Goal: Task Accomplishment & Management: Manage account settings

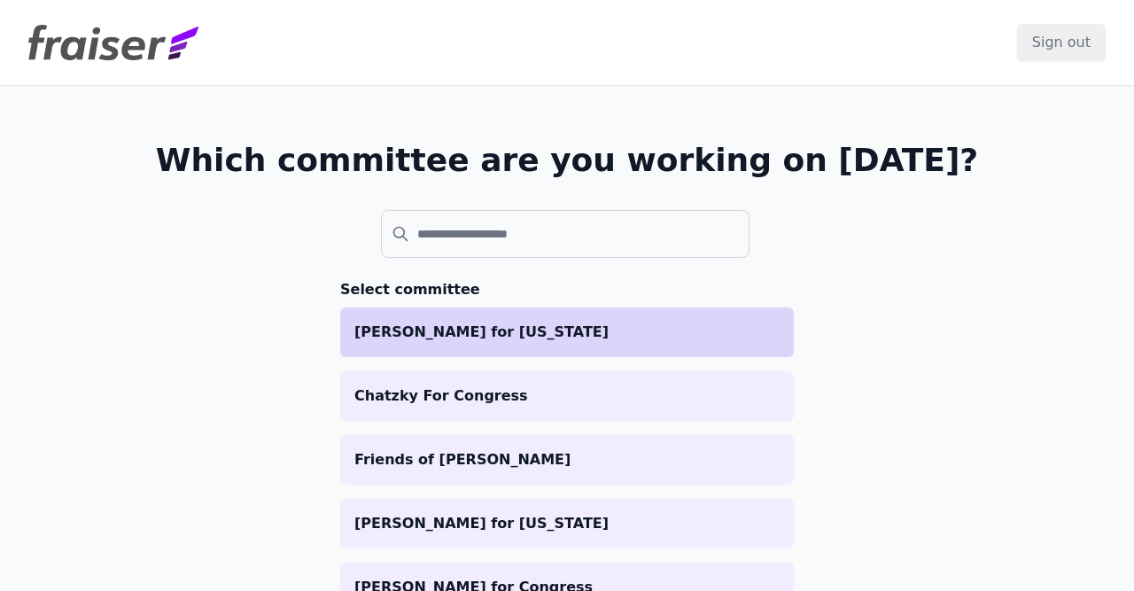
click at [475, 340] on p "[PERSON_NAME] for [US_STATE]" at bounding box center [566, 331] width 425 height 21
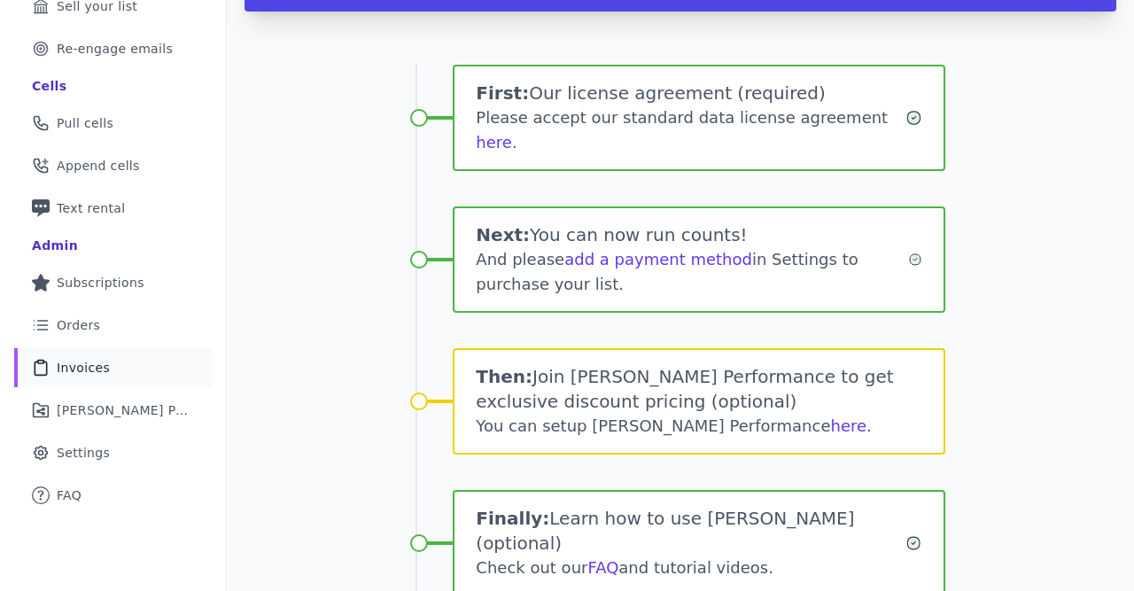
scroll to position [337, 0]
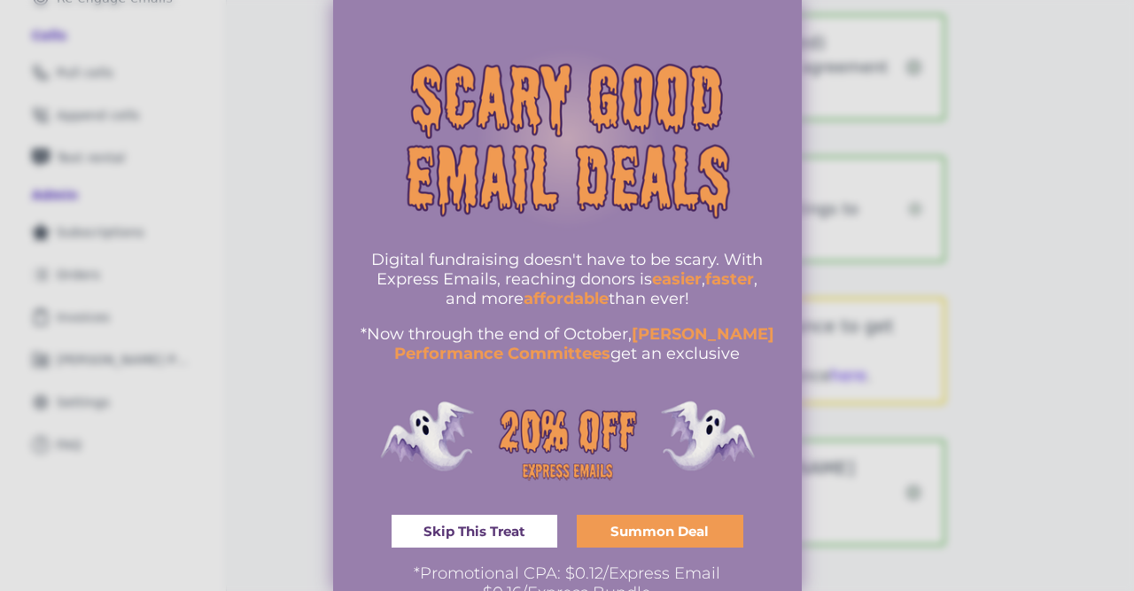
click at [419, 532] on link "Skip This Treat" at bounding box center [474, 531] width 166 height 33
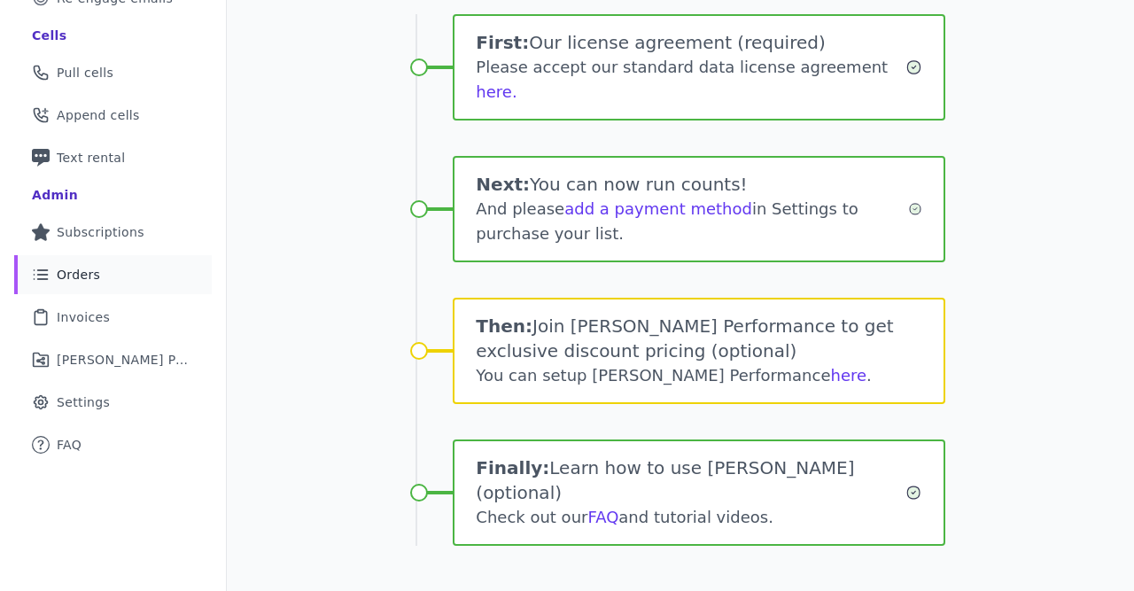
click at [75, 275] on span "Orders" at bounding box center [78, 275] width 43 height 18
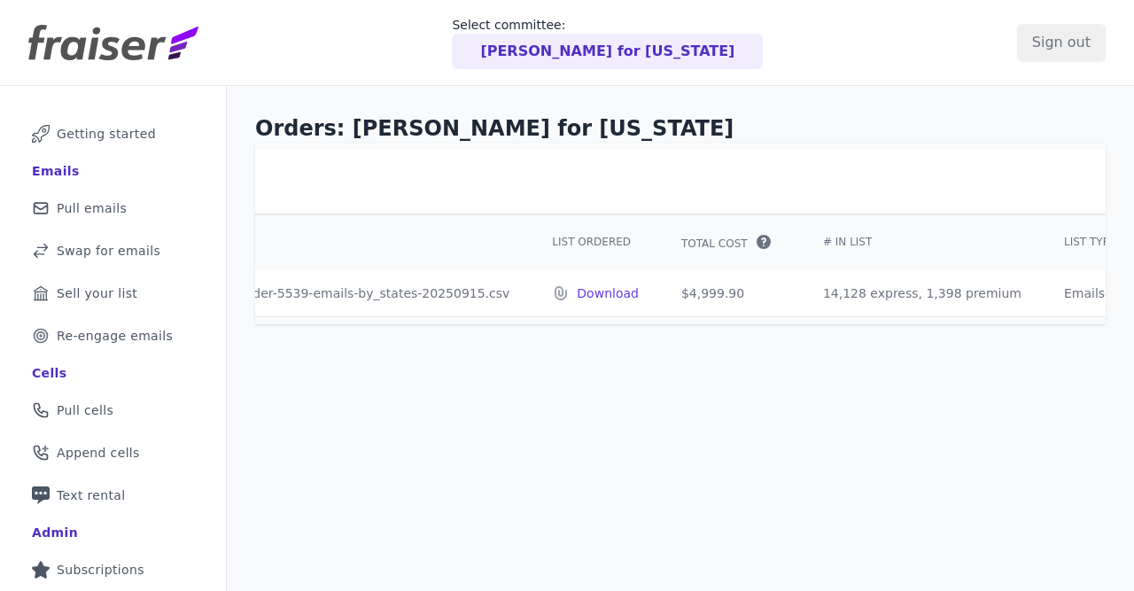
scroll to position [0, 504]
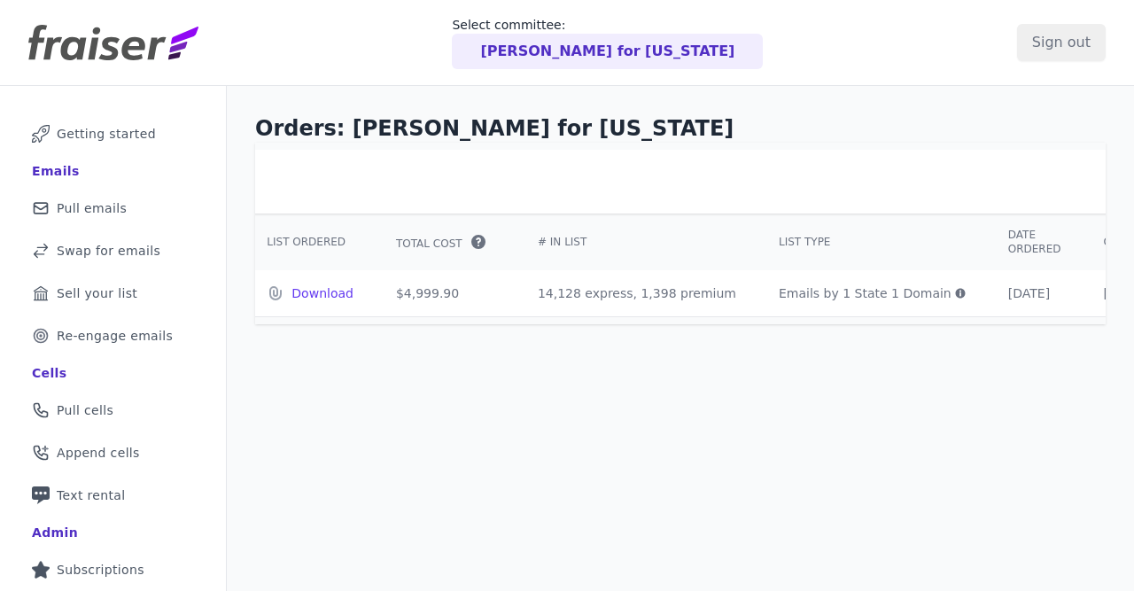
click at [955, 288] on icon at bounding box center [960, 293] width 11 height 11
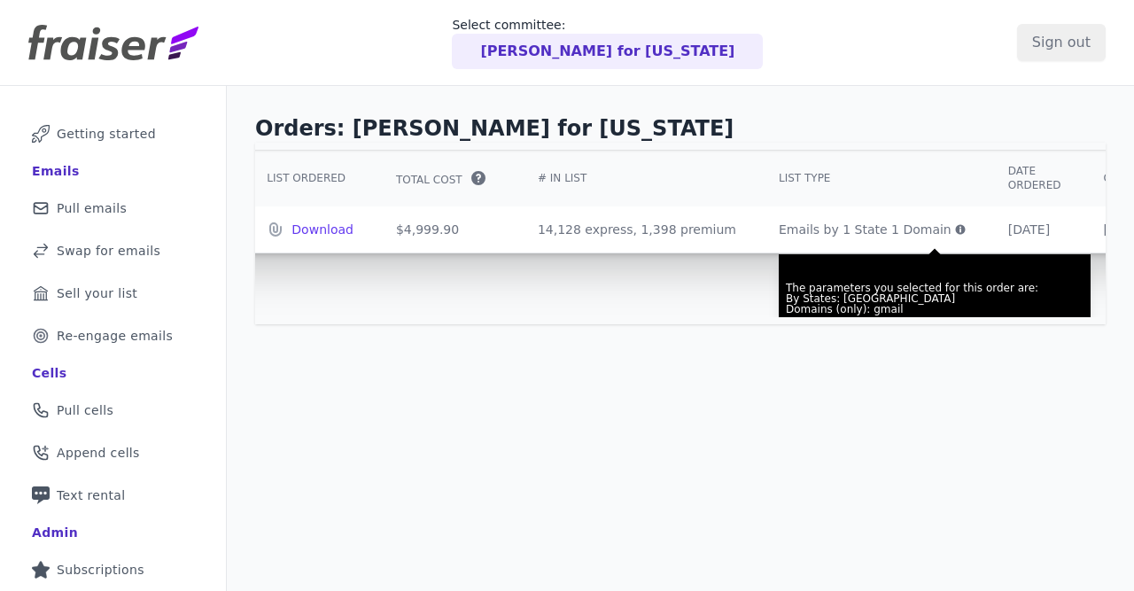
scroll to position [89, 504]
